Goal: Transaction & Acquisition: Download file/media

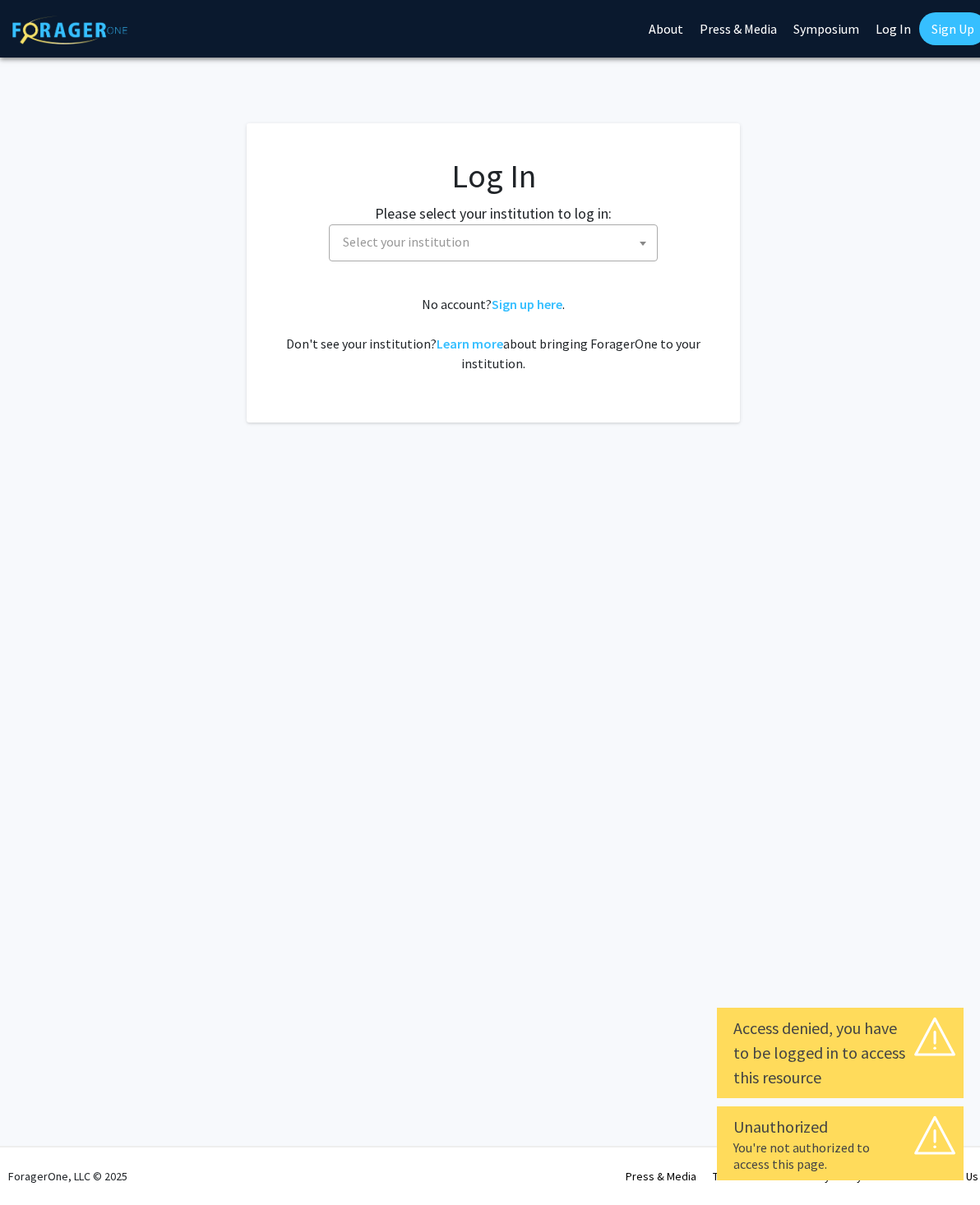
click at [620, 240] on span "Select your institution" at bounding box center [496, 242] width 321 height 34
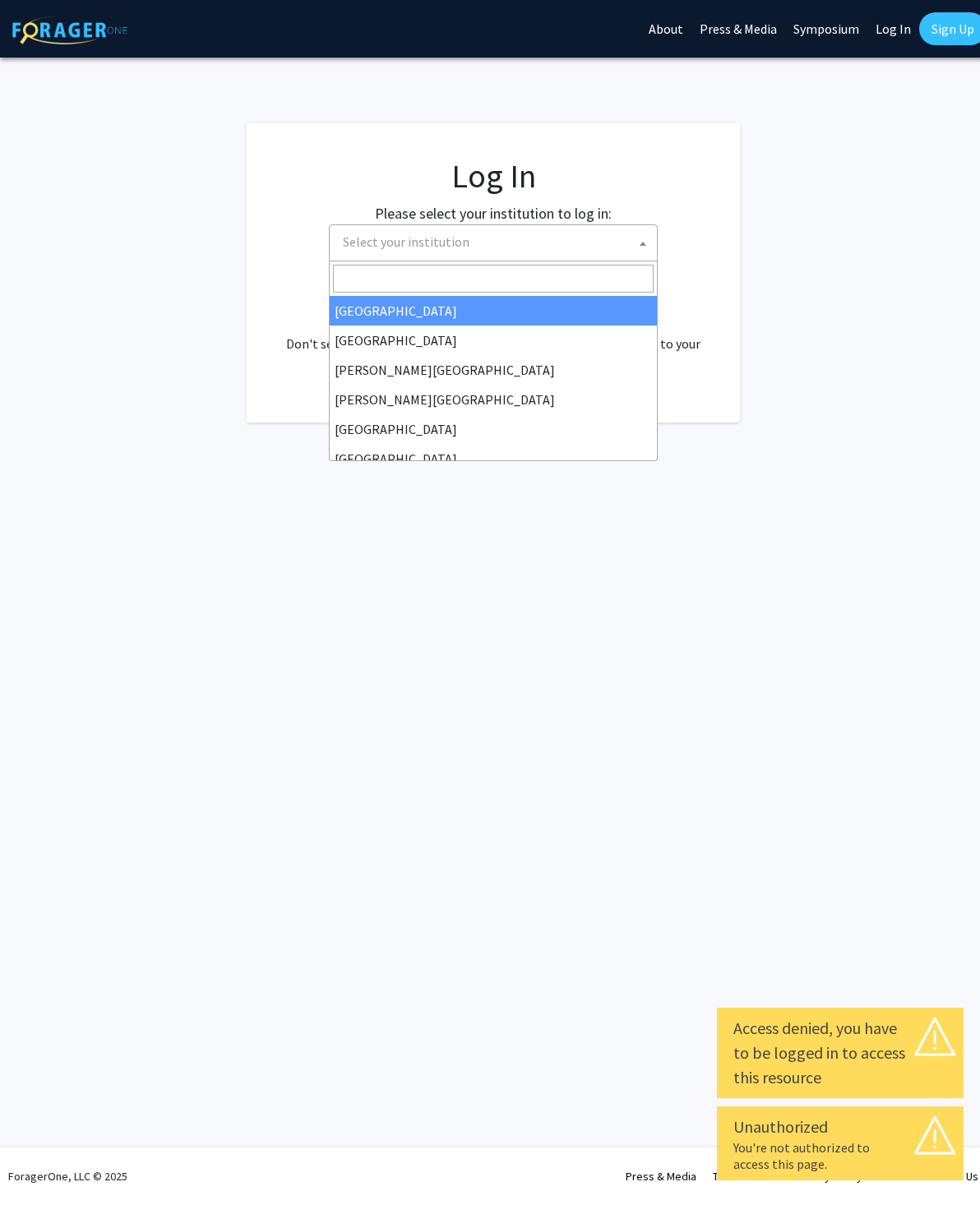
click at [519, 243] on span "Select your institution" at bounding box center [496, 242] width 321 height 34
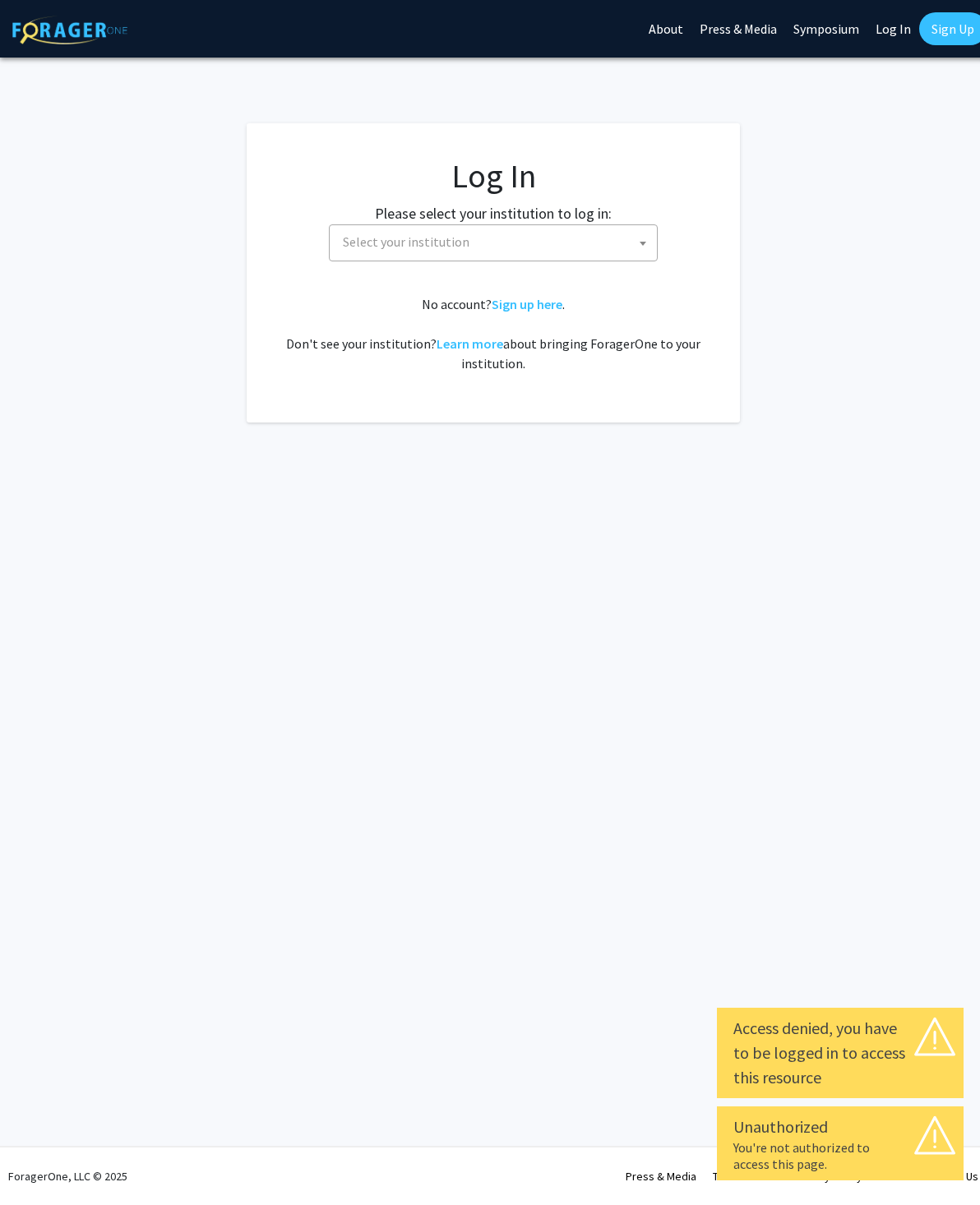
click at [510, 242] on span "Select your institution" at bounding box center [496, 242] width 321 height 34
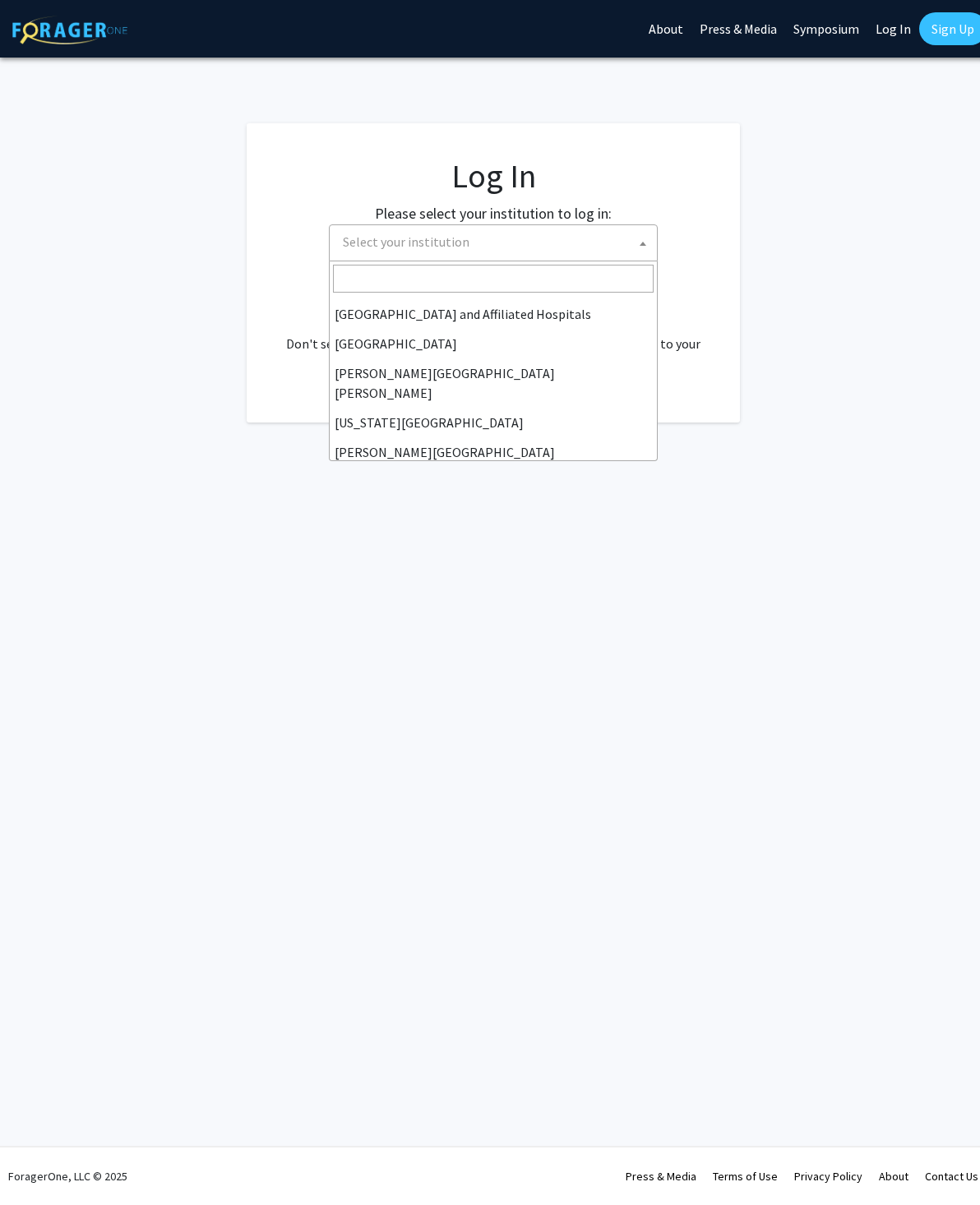
scroll to position [260, 0]
select select "1"
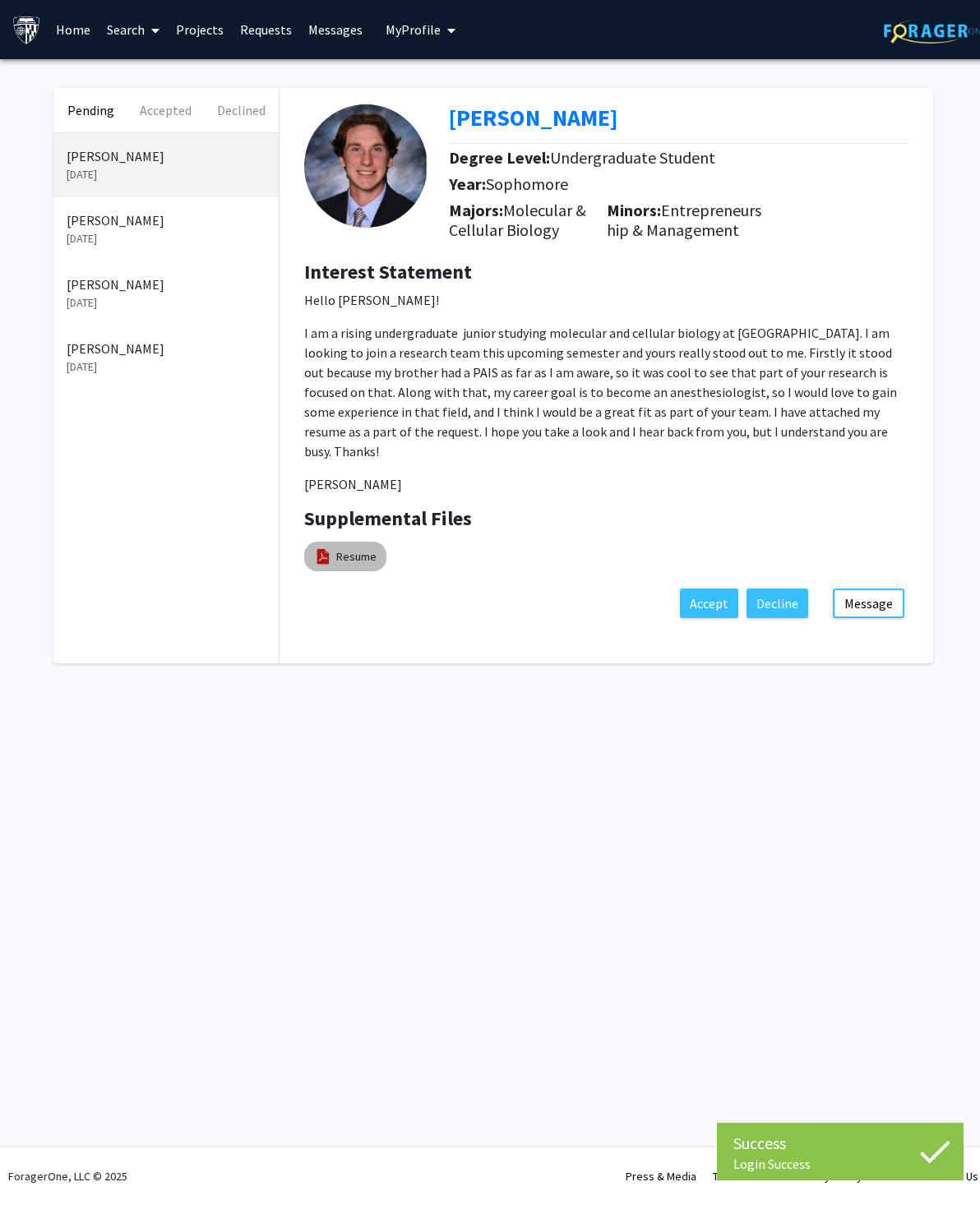
click at [372, 548] on link "Resume" at bounding box center [356, 557] width 41 height 17
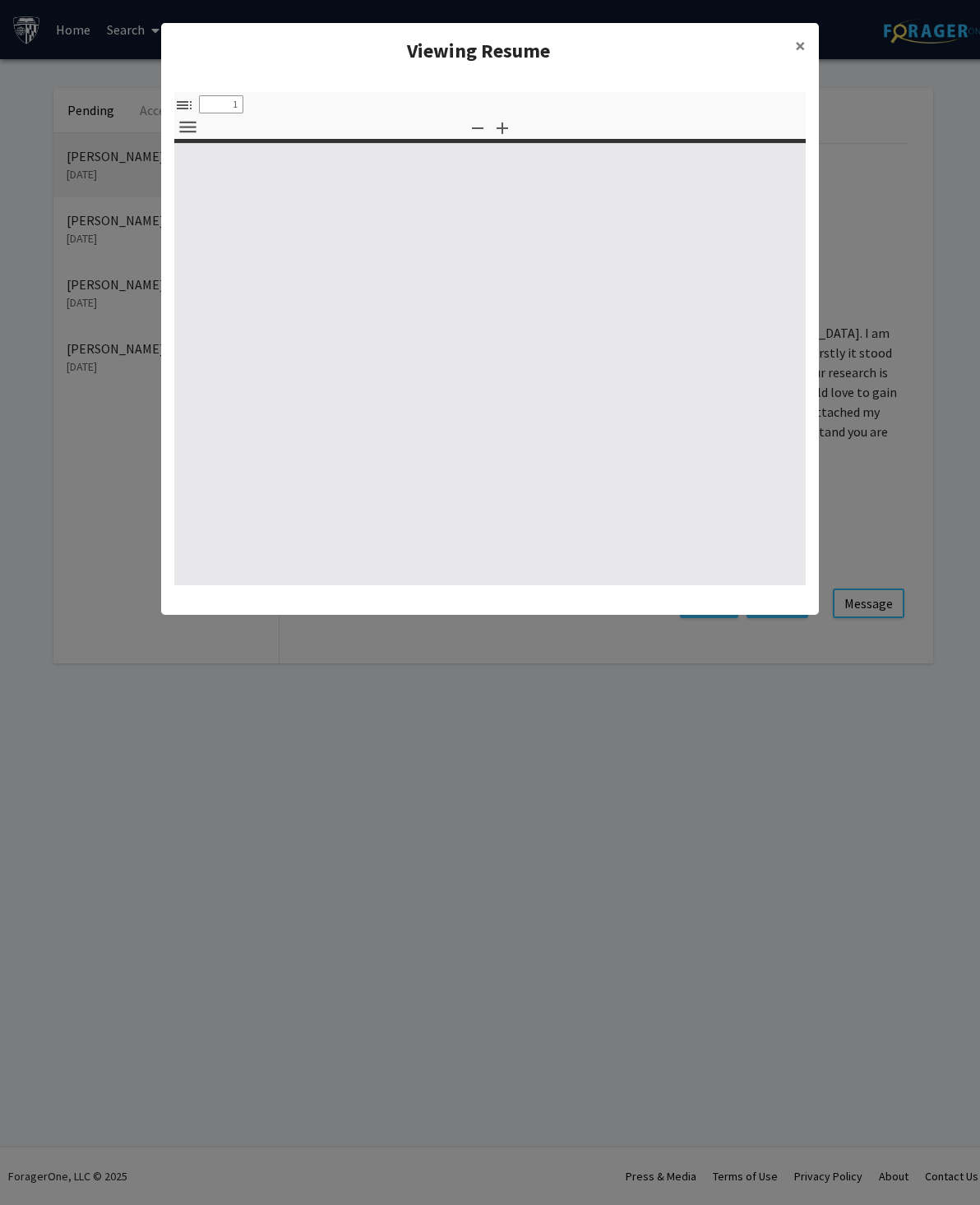
select select "custom"
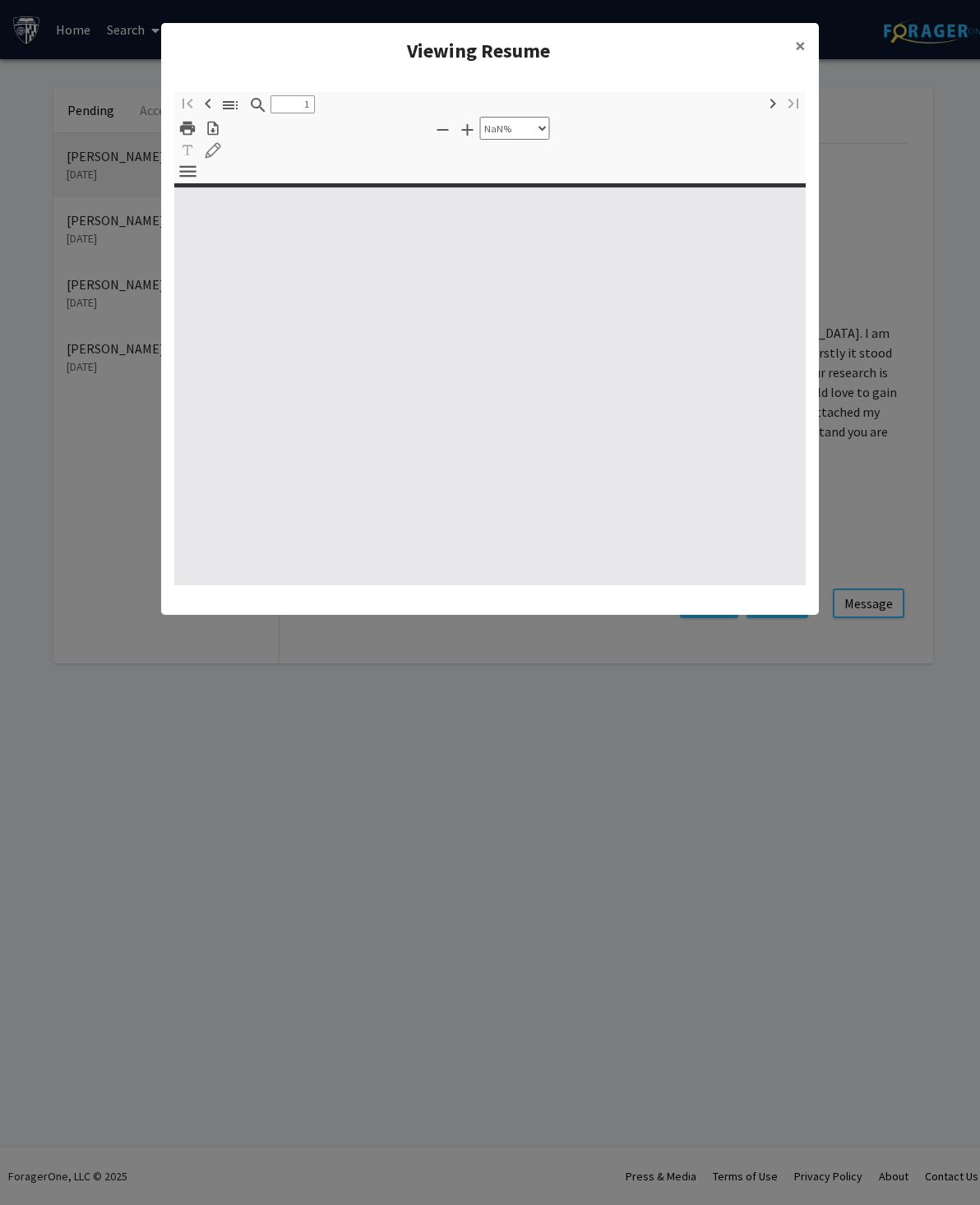
type input "0"
select select "custom"
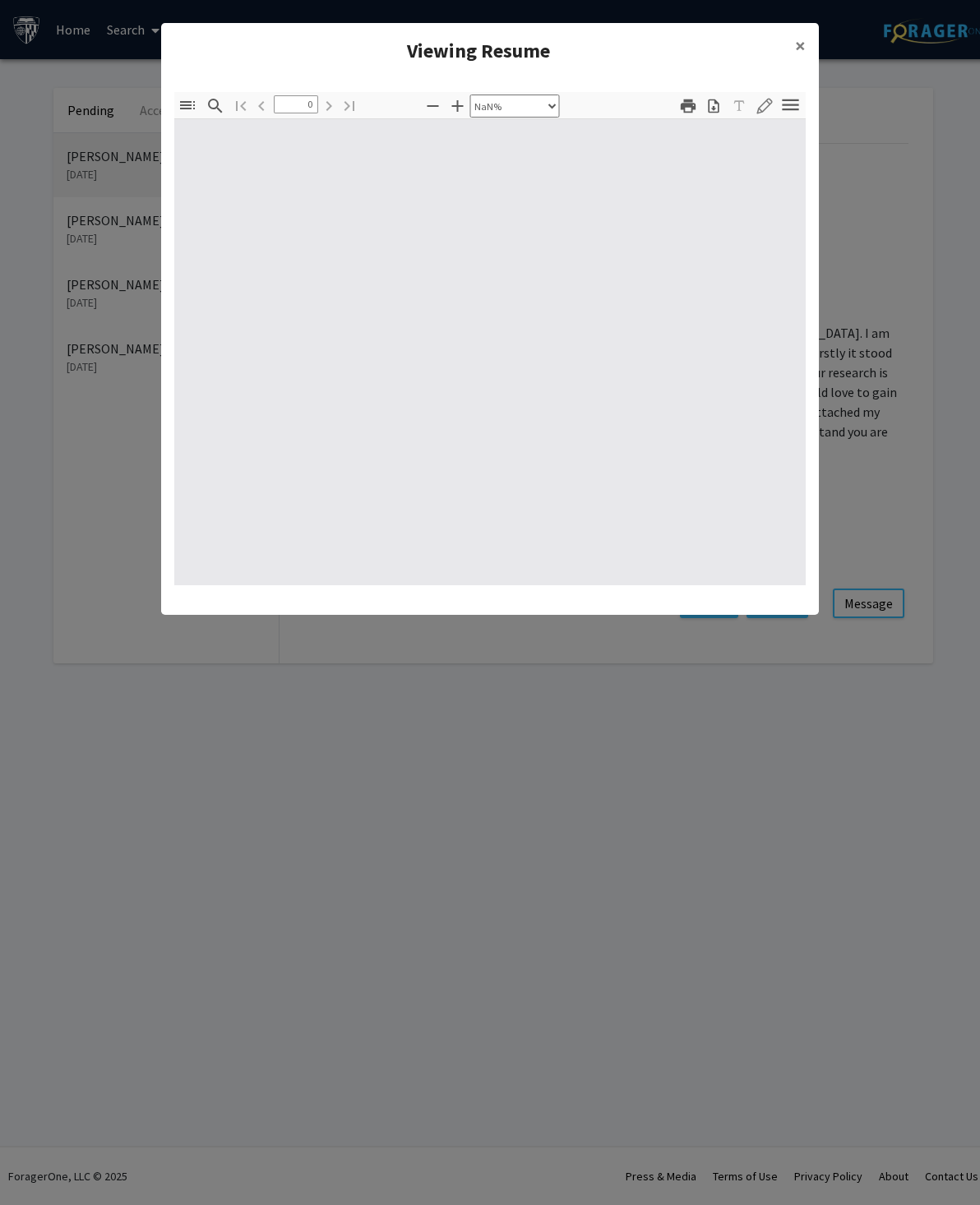
type input "1"
select select "auto"
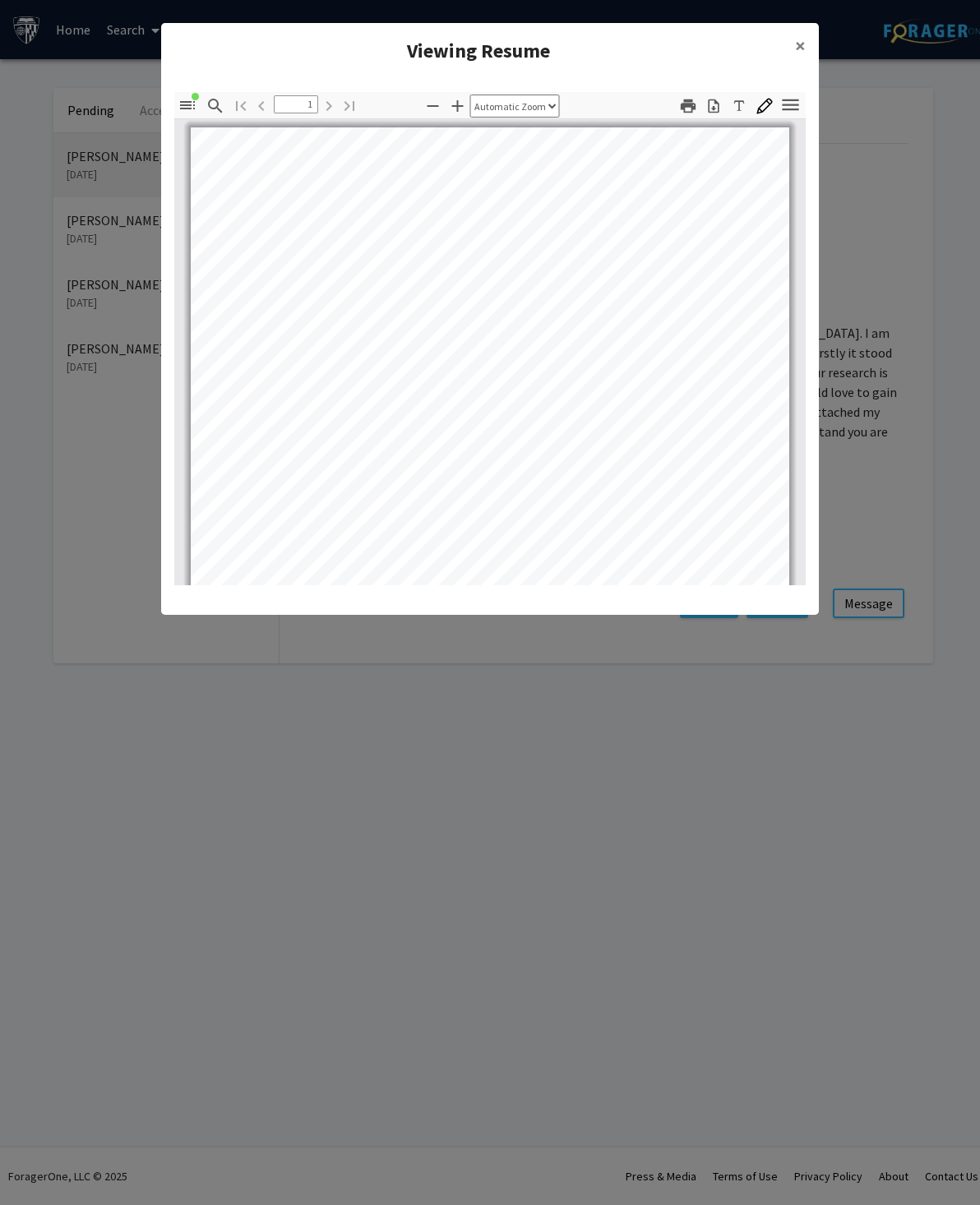
click at [716, 105] on icon "button" at bounding box center [713, 105] width 16 height 16
